Goal: Transaction & Acquisition: Purchase product/service

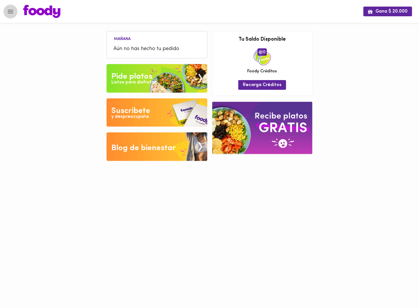
click at [14, 9] on button "Menu" at bounding box center [10, 12] width 14 height 14
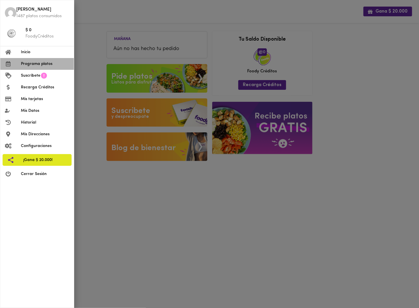
click at [34, 64] on span "Programa platos" at bounding box center [45, 64] width 48 height 6
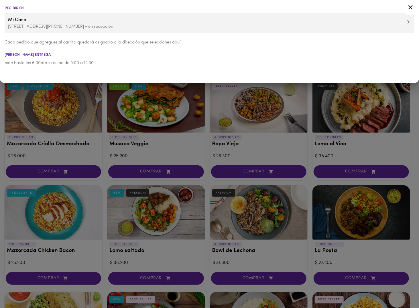
click at [101, 122] on div at bounding box center [209, 154] width 419 height 308
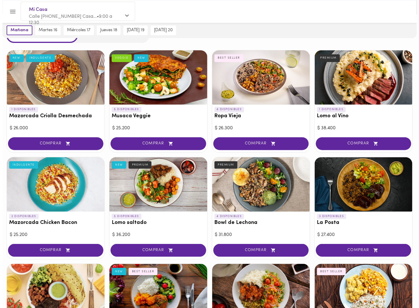
scroll to position [29, 0]
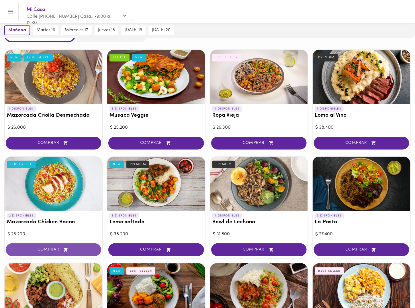
click at [55, 250] on span "COMPRAR" at bounding box center [53, 250] width 81 height 5
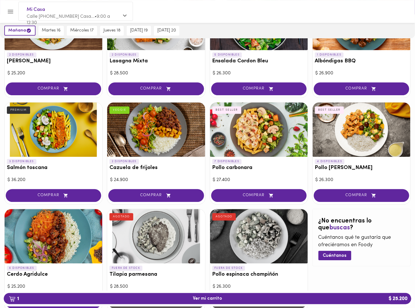
scroll to position [430, 0]
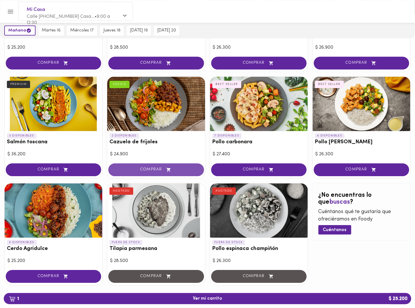
click at [161, 168] on span "COMPRAR" at bounding box center [155, 170] width 81 height 5
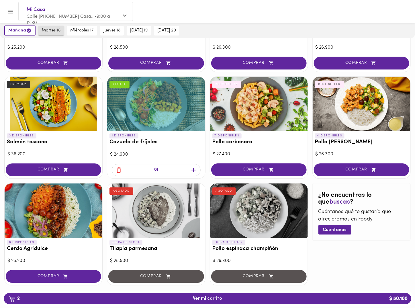
click at [45, 29] on span "martes 16" at bounding box center [51, 30] width 19 height 5
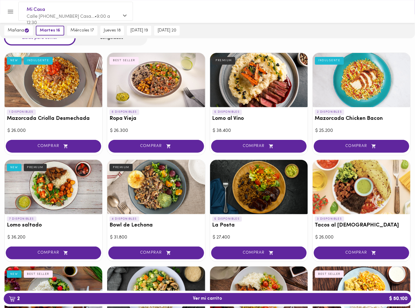
scroll to position [57, 0]
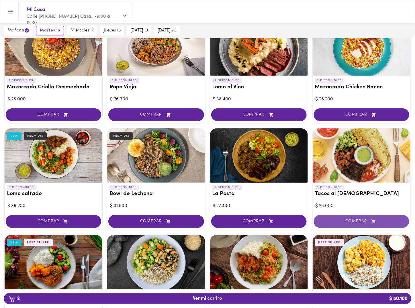
click at [375, 218] on button "COMPRAR" at bounding box center [361, 221] width 95 height 13
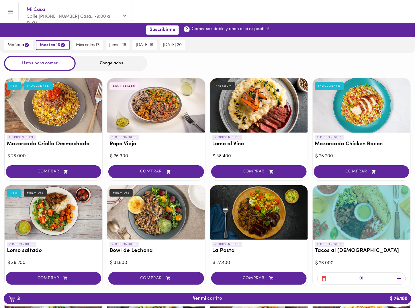
scroll to position [0, 0]
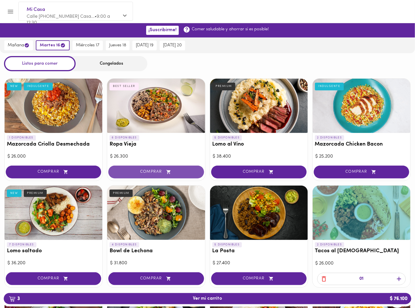
click at [155, 170] on span "COMPRAR" at bounding box center [155, 172] width 81 height 5
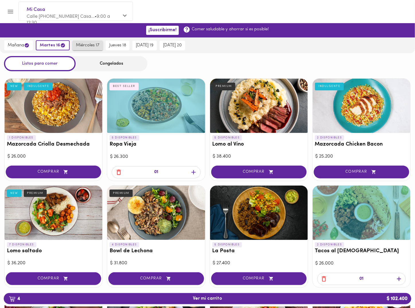
click at [91, 44] on span "miércoles 17" at bounding box center [87, 45] width 23 height 5
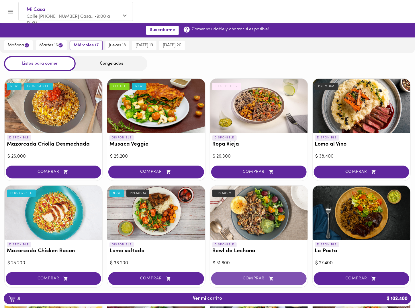
click at [254, 276] on button "COMPRAR" at bounding box center [258, 279] width 95 height 13
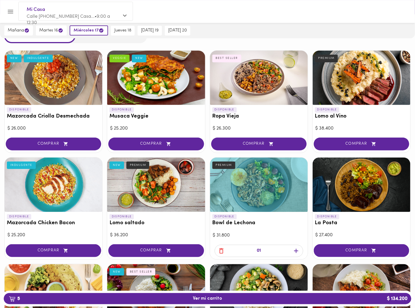
scroll to position [29, 0]
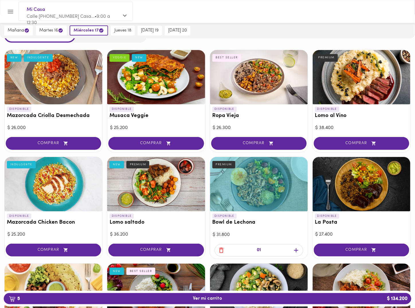
click at [297, 251] on icon "button" at bounding box center [295, 250] width 7 height 7
click at [116, 34] on button "jueves 18" at bounding box center [123, 31] width 24 height 10
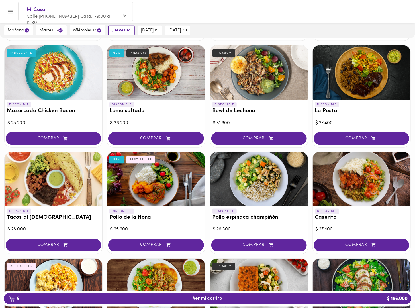
scroll to position [143, 0]
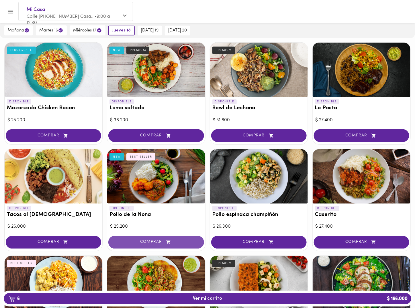
click at [164, 242] on span "COMPRAR" at bounding box center [155, 242] width 81 height 5
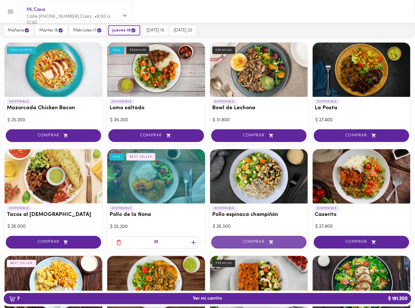
click at [248, 240] on span "COMPRAR" at bounding box center [258, 242] width 81 height 5
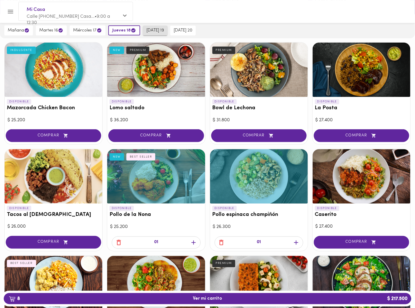
click at [150, 30] on span "viernes 19" at bounding box center [154, 30] width 17 height 5
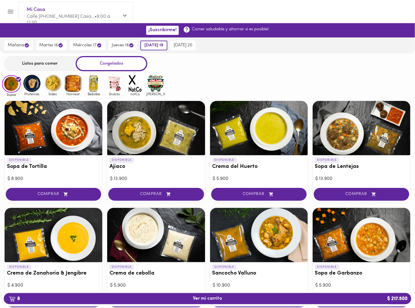
click at [54, 65] on div "Listos para comer" at bounding box center [40, 63] width 72 height 15
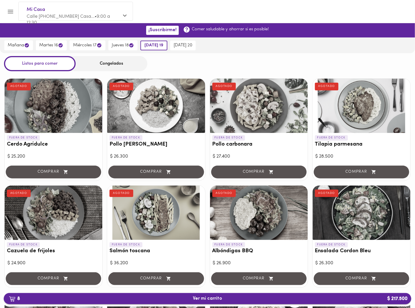
click at [215, 303] on button "8 Ver mi carrito $ 217.500" at bounding box center [207, 299] width 407 height 11
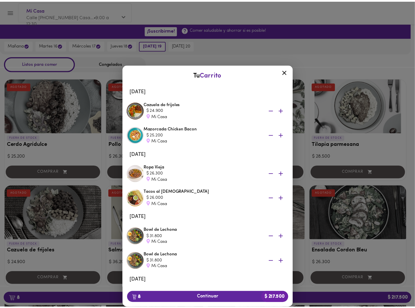
scroll to position [86, 0]
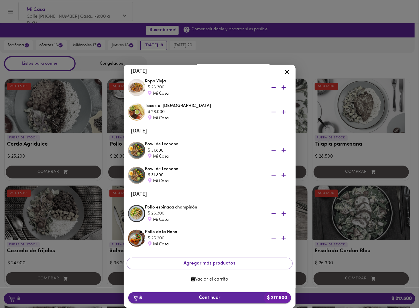
click at [217, 299] on span "8 Continuar $ 217.500" at bounding box center [210, 298] width 154 height 5
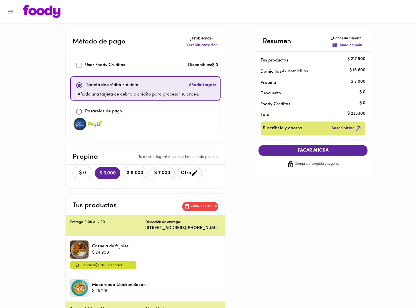
click at [111, 110] on p "Pasarelas de pago" at bounding box center [103, 112] width 37 height 7
checkbox input "false"
checkbox input "true"
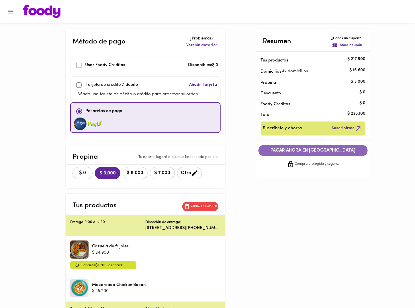
click at [293, 148] on span "PAGAR AHORA EN PASARELA" at bounding box center [313, 150] width 98 height 5
